Goal: Transaction & Acquisition: Purchase product/service

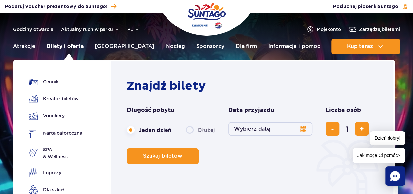
click at [54, 46] on link "Bilety i oferta" at bounding box center [65, 47] width 37 height 16
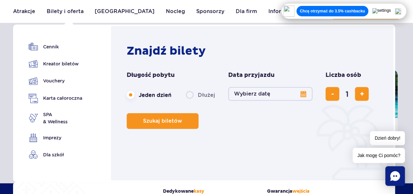
scroll to position [298, 0]
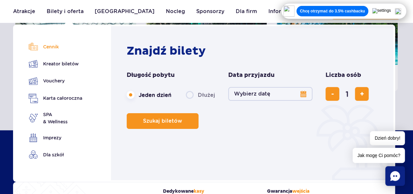
click at [54, 44] on link "Cennik" at bounding box center [56, 46] width 54 height 9
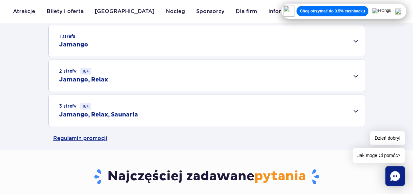
scroll to position [217, 0]
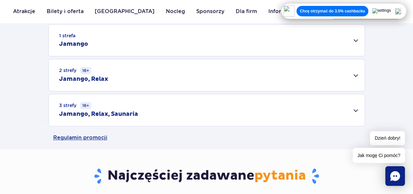
click at [273, 107] on div "3 strefy 16+ Jamango, Relax, Saunaria" at bounding box center [207, 110] width 316 height 32
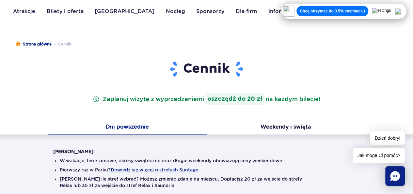
scroll to position [46, 0]
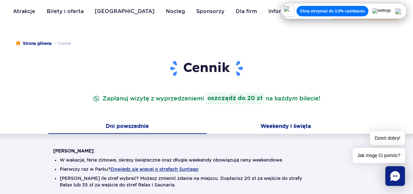
click at [284, 122] on button "Weekendy i święta" at bounding box center [286, 127] width 158 height 14
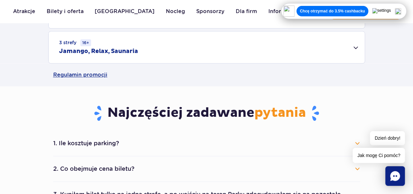
scroll to position [280, 0]
click at [311, 36] on div "3 strefy 16+ Jamango, Relax, Saunaria" at bounding box center [207, 47] width 316 height 32
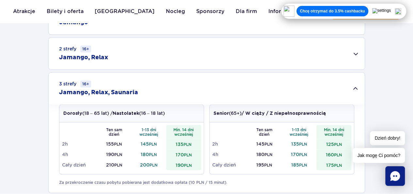
scroll to position [237, 0]
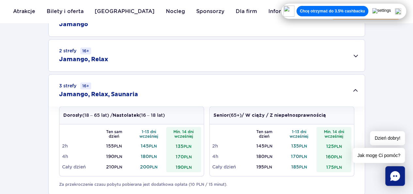
click at [247, 64] on div "2 strefy 16+ Jamango, Relax" at bounding box center [207, 55] width 316 height 32
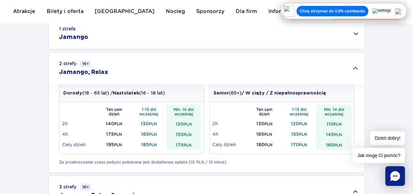
scroll to position [206, 0]
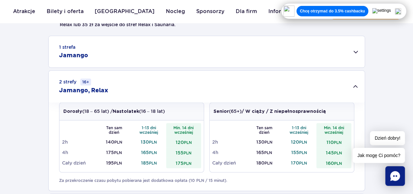
click at [187, 62] on div "1 strefa Jamango" at bounding box center [207, 51] width 316 height 31
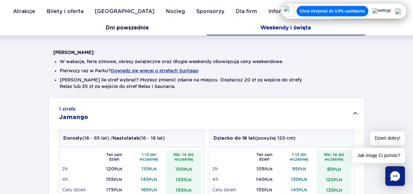
scroll to position [145, 0]
